Goal: Obtain resource: Download file/media

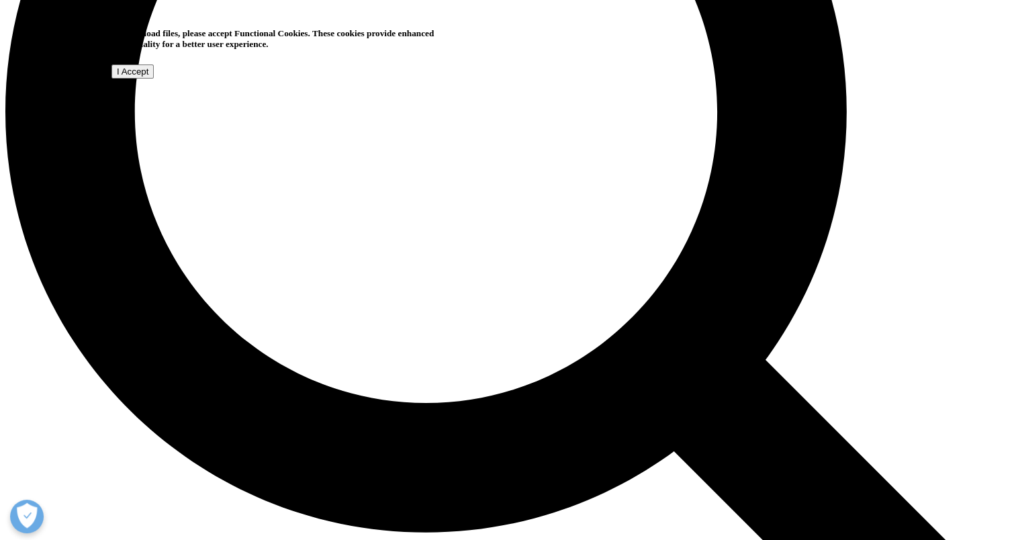
scroll to position [1044, 0]
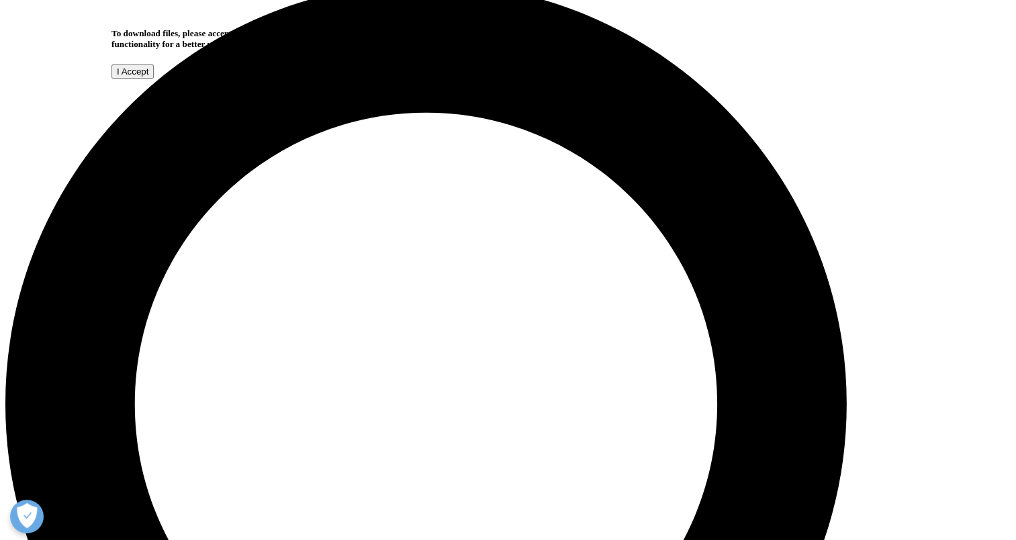
click at [154, 79] on input "I Accept" at bounding box center [132, 71] width 42 height 14
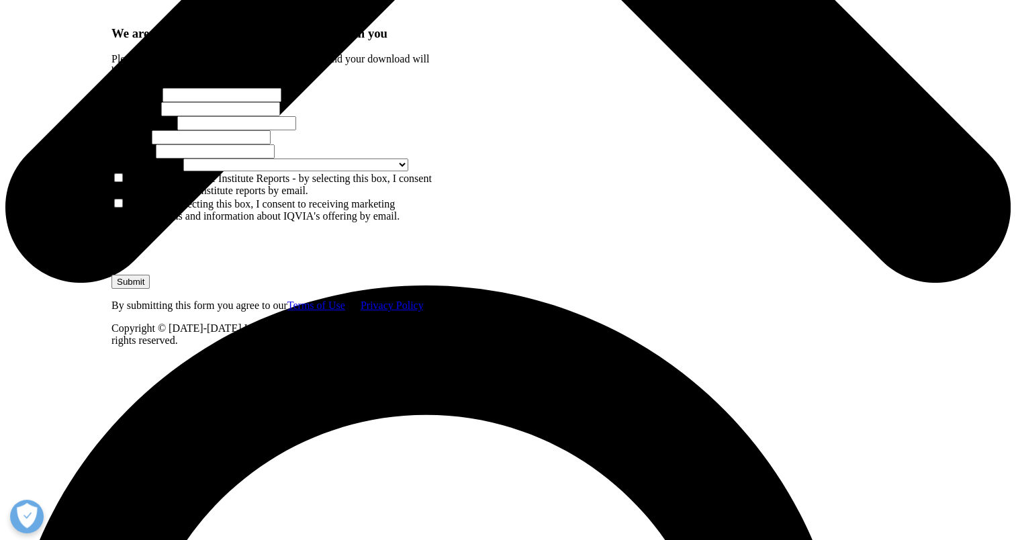
scroll to position [739, 0]
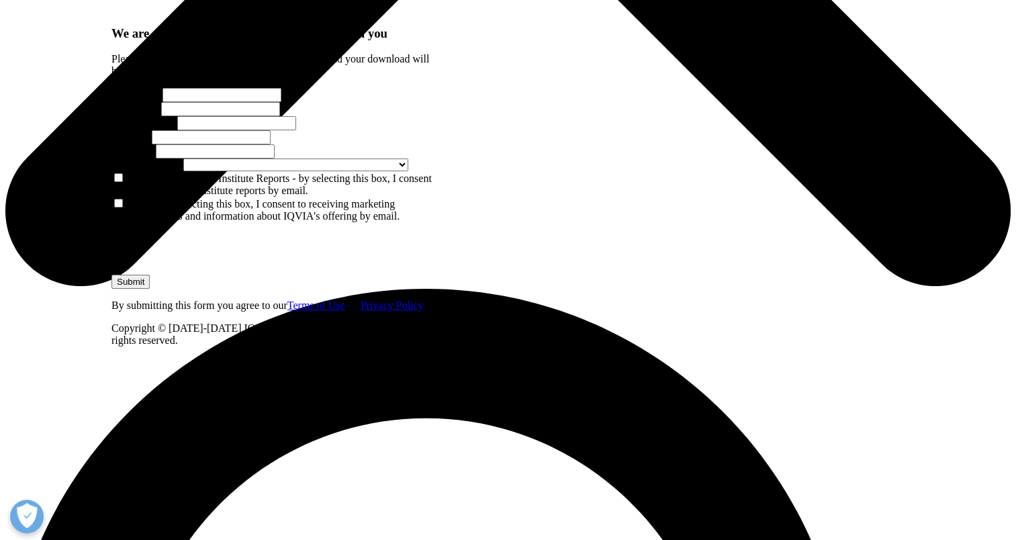
click at [220, 102] on input "First Name" at bounding box center [221, 95] width 119 height 14
type input "[PERSON_NAME]"
type input "[EMAIL_ADDRESS][PERSON_NAME][DOMAIN_NAME]"
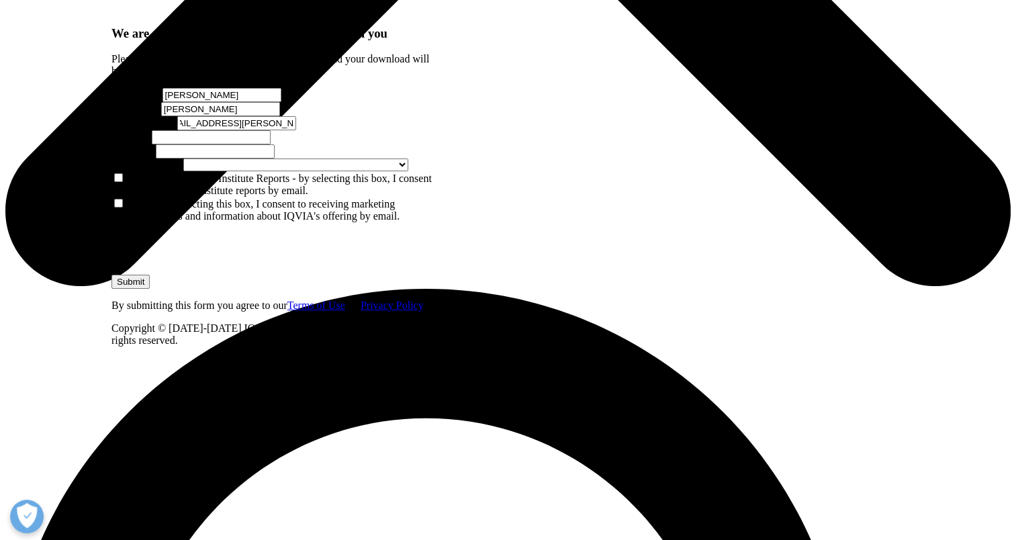
scroll to position [0, 0]
type input "BUD"
type input "MSD"
click at [408, 170] on span at bounding box center [408, 163] width 0 height 11
click at [312, 451] on div at bounding box center [312, 452] width 0 height 20
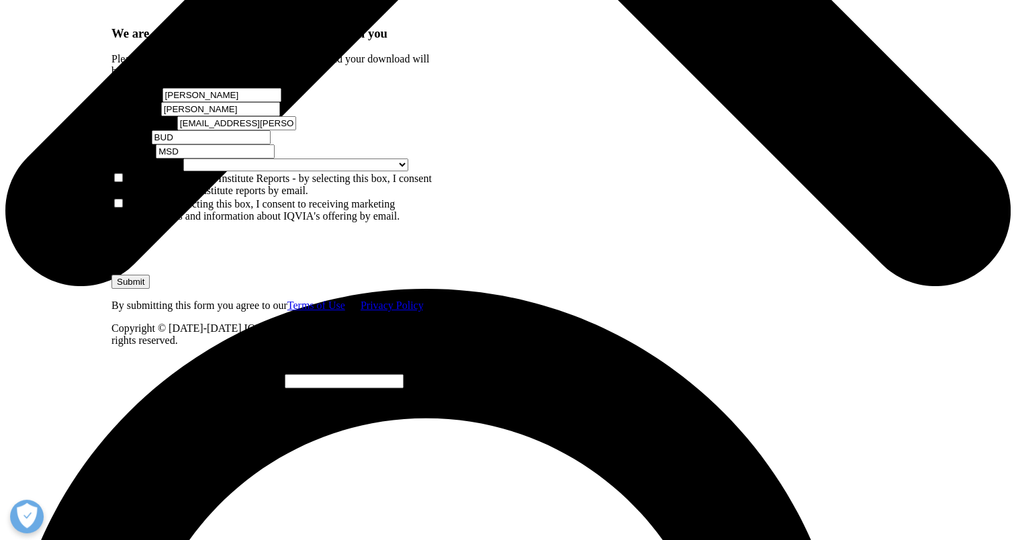
select select "[GEOGRAPHIC_DATA]"
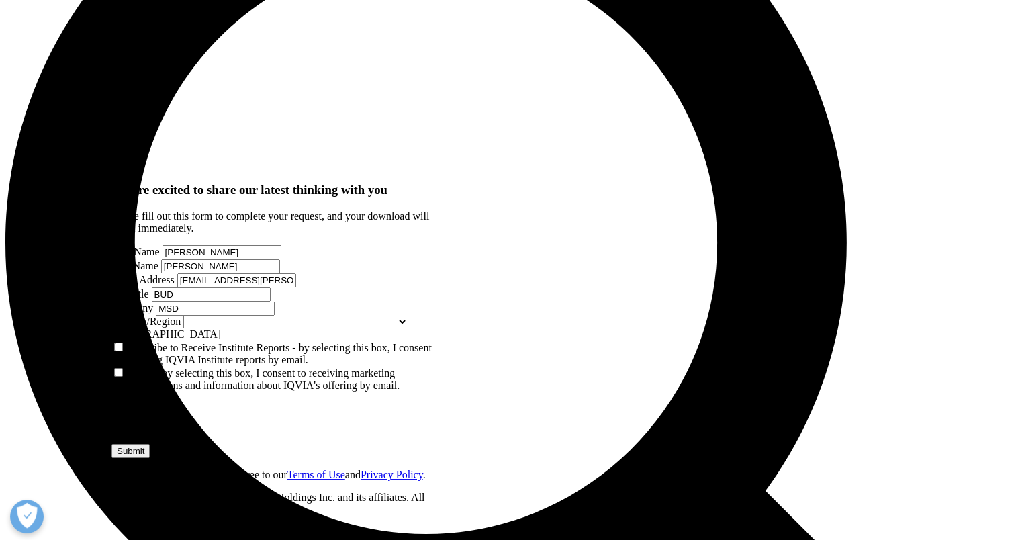
scroll to position [1241, 0]
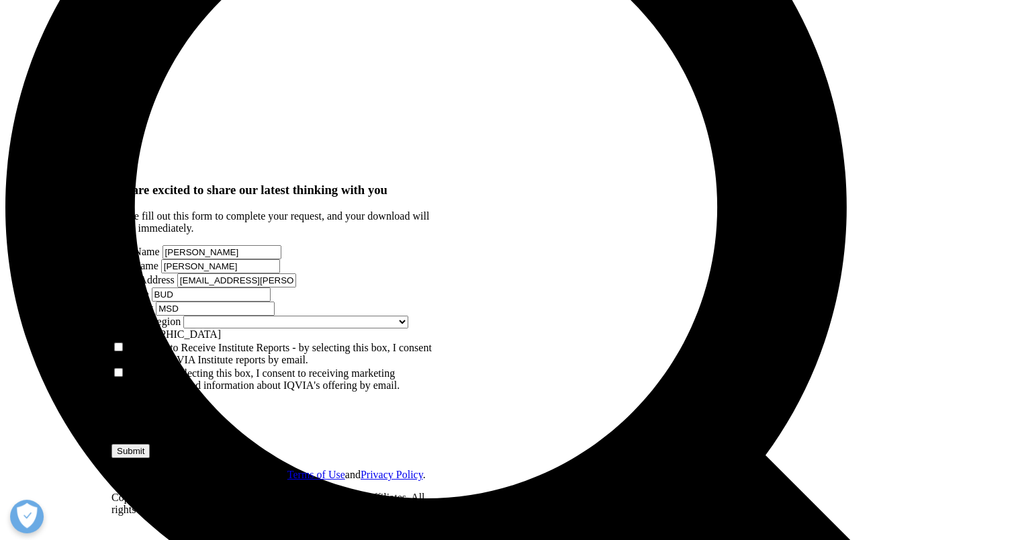
click at [150, 444] on input "Submit" at bounding box center [130, 451] width 38 height 14
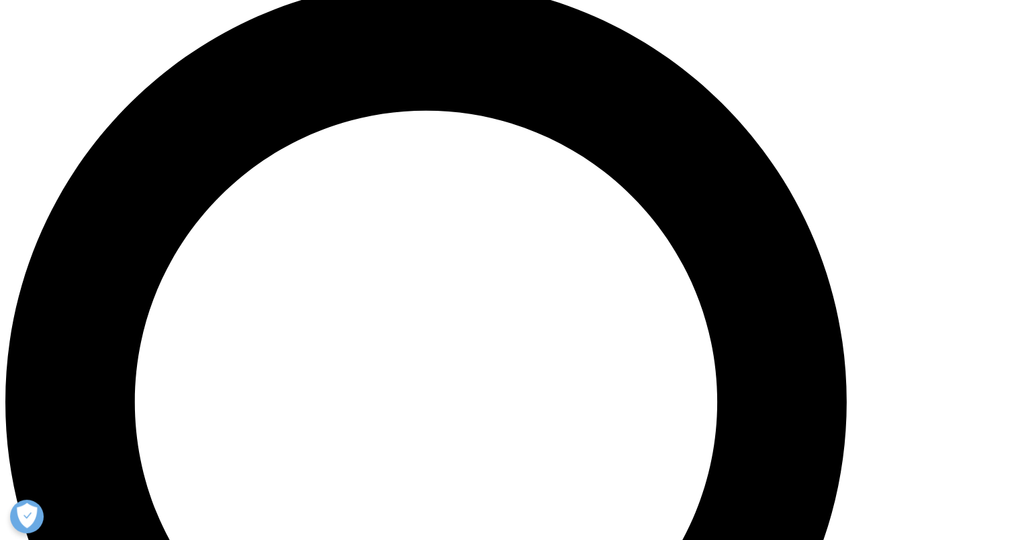
scroll to position [7, 7]
